Goal: Navigation & Orientation: Find specific page/section

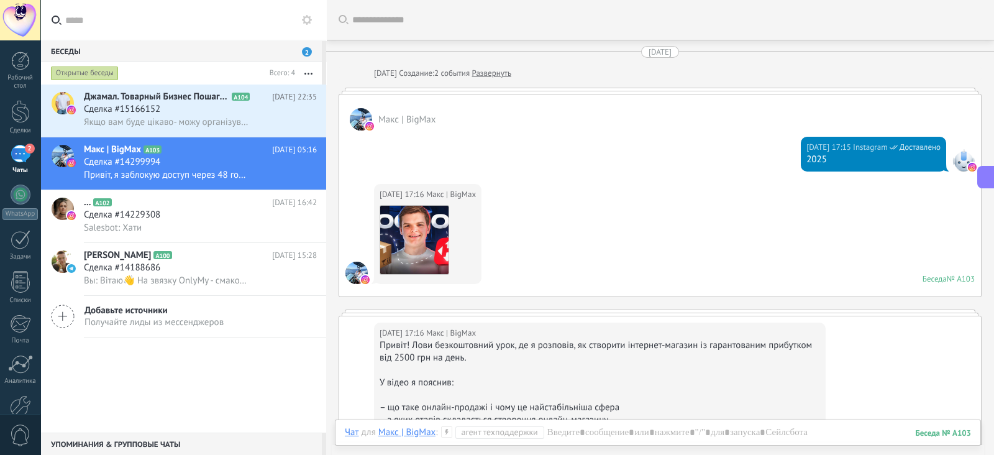
scroll to position [1062, 0]
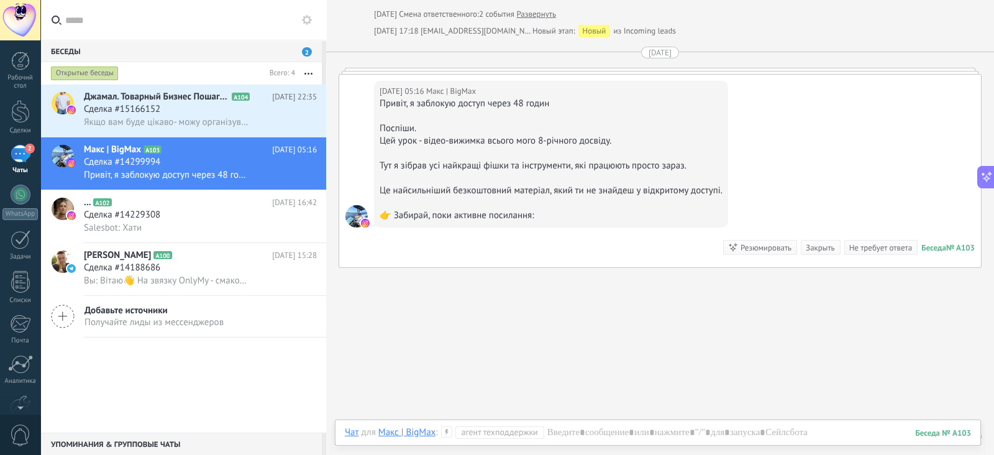
click at [23, 19] on div at bounding box center [20, 20] width 40 height 40
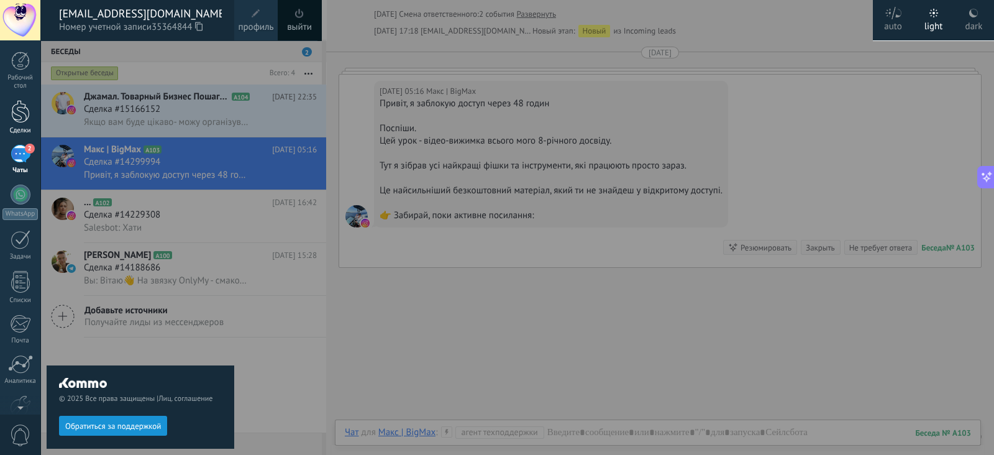
click at [14, 125] on link "Сделки" at bounding box center [20, 117] width 40 height 35
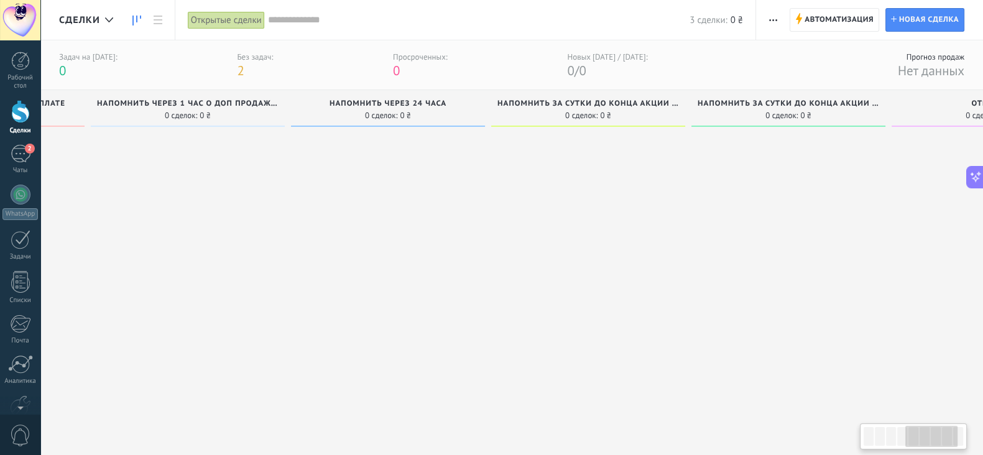
scroll to position [0, 783]
click at [615, 132] on div at bounding box center [580, 278] width 194 height 293
click at [596, 135] on div at bounding box center [580, 278] width 194 height 293
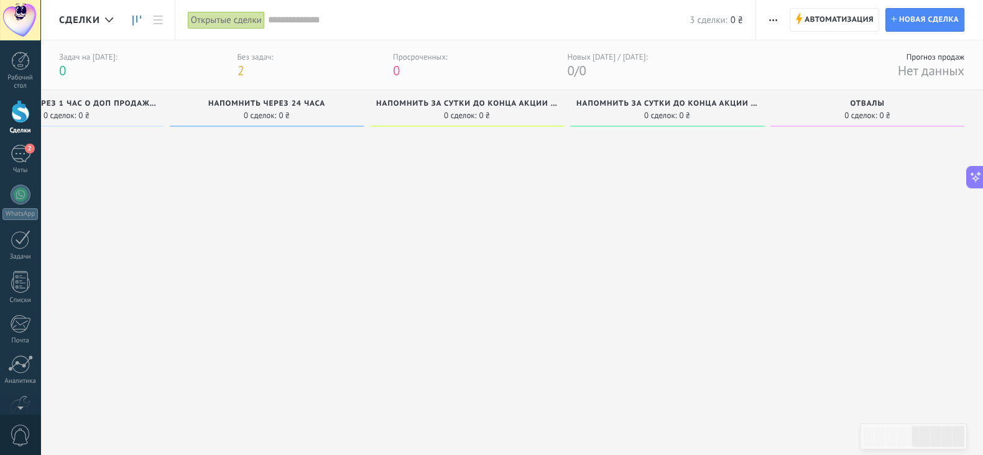
click at [20, 228] on div "Рабочий стол Сделки 2 Чаты WhatsApp Покупатели" at bounding box center [20, 268] width 40 height 433
click at [20, 235] on div at bounding box center [21, 239] width 20 height 19
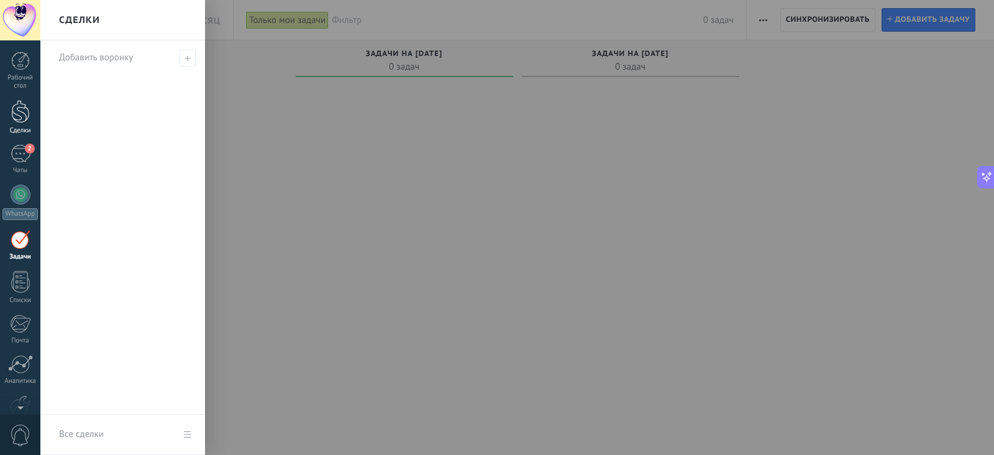
click at [16, 109] on div at bounding box center [20, 111] width 19 height 23
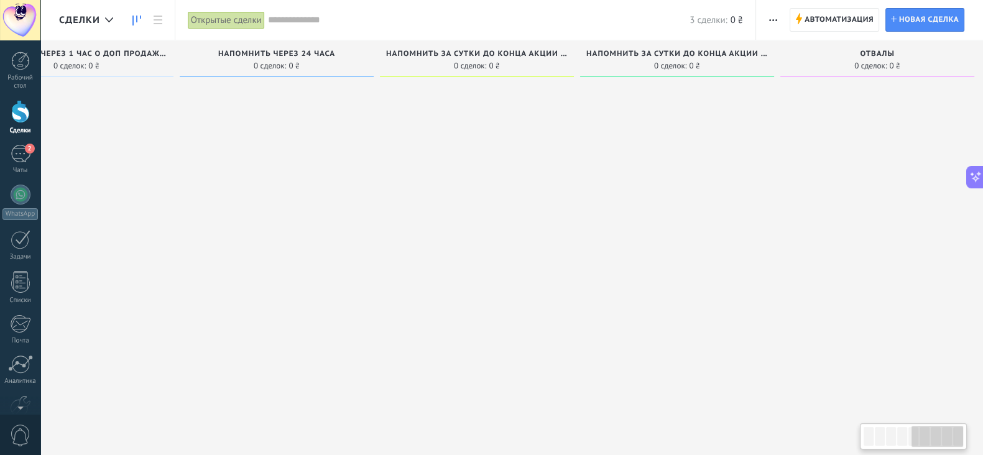
scroll to position [0, 896]
click at [684, 97] on div at bounding box center [667, 229] width 194 height 293
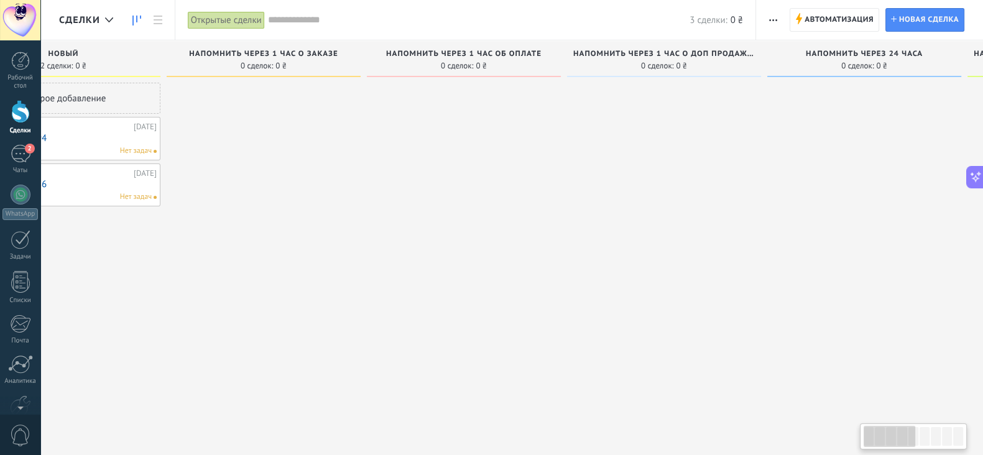
scroll to position [0, 0]
